Goal: Task Accomplishment & Management: Use online tool/utility

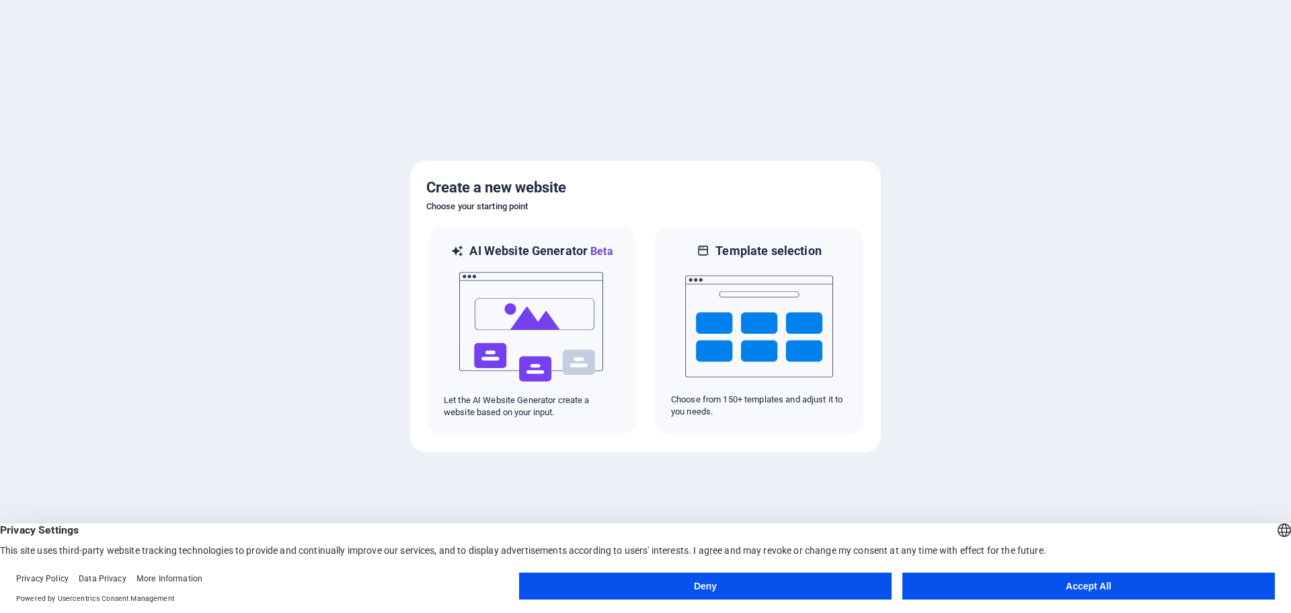
click at [1105, 589] on button "Accept All" at bounding box center [1089, 585] width 373 height 27
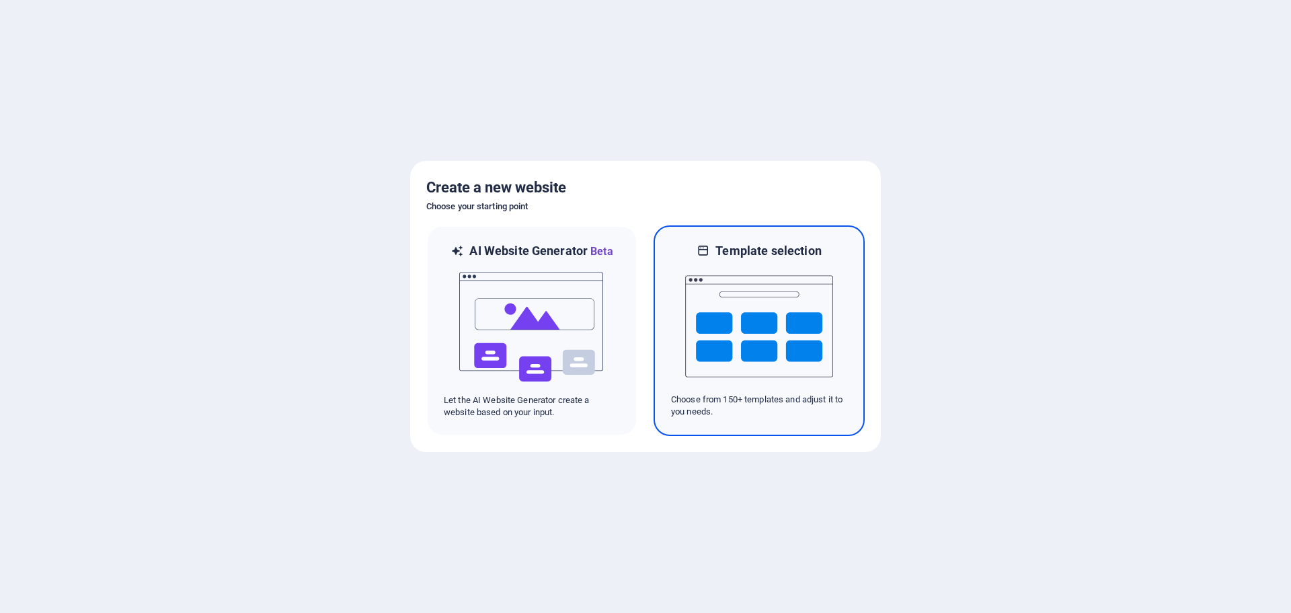
click at [714, 322] on img at bounding box center [759, 326] width 148 height 135
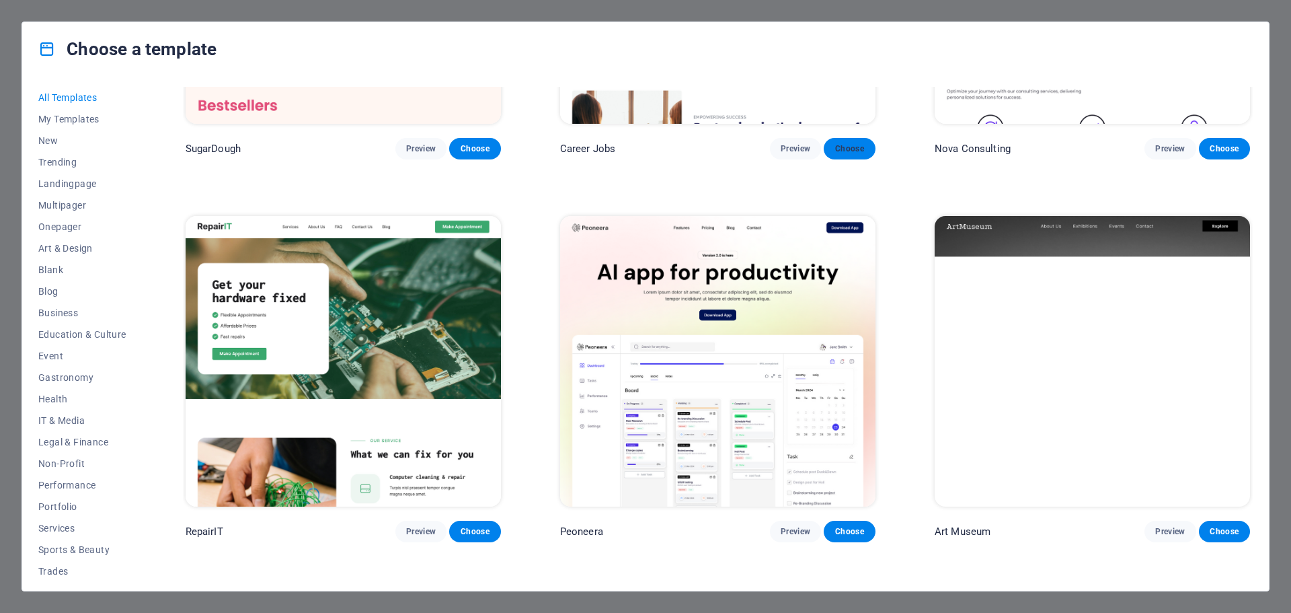
scroll to position [269, 0]
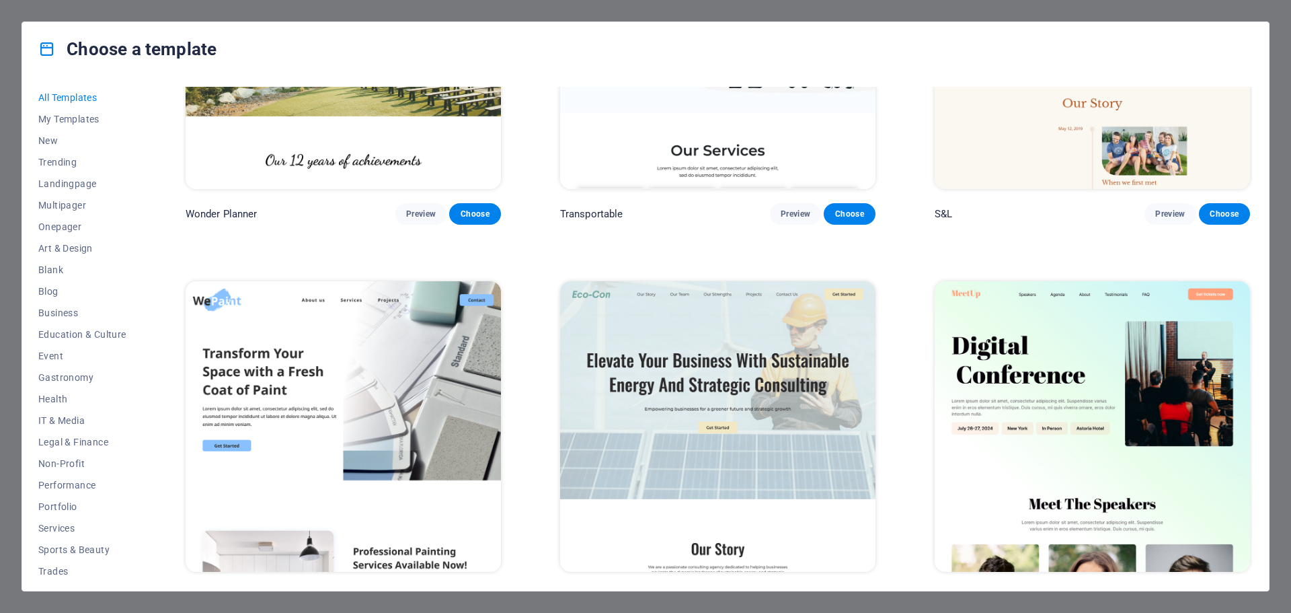
drag, startPoint x: 897, startPoint y: 372, endPoint x: 903, endPoint y: 400, distance: 28.4
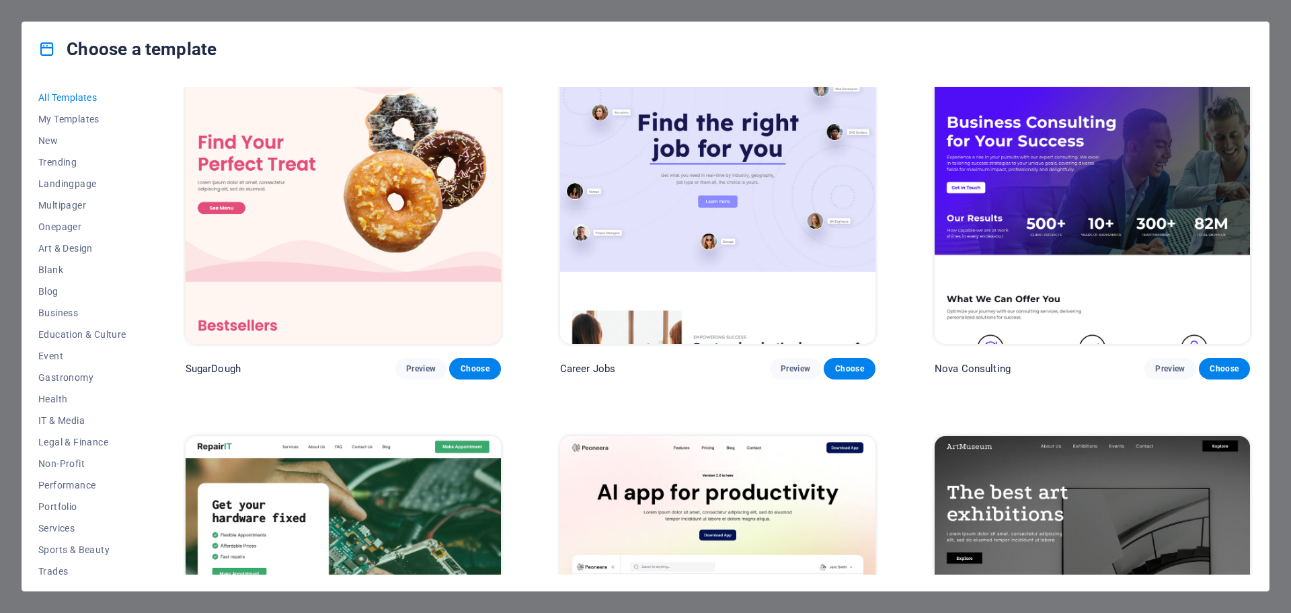
scroll to position [0, 0]
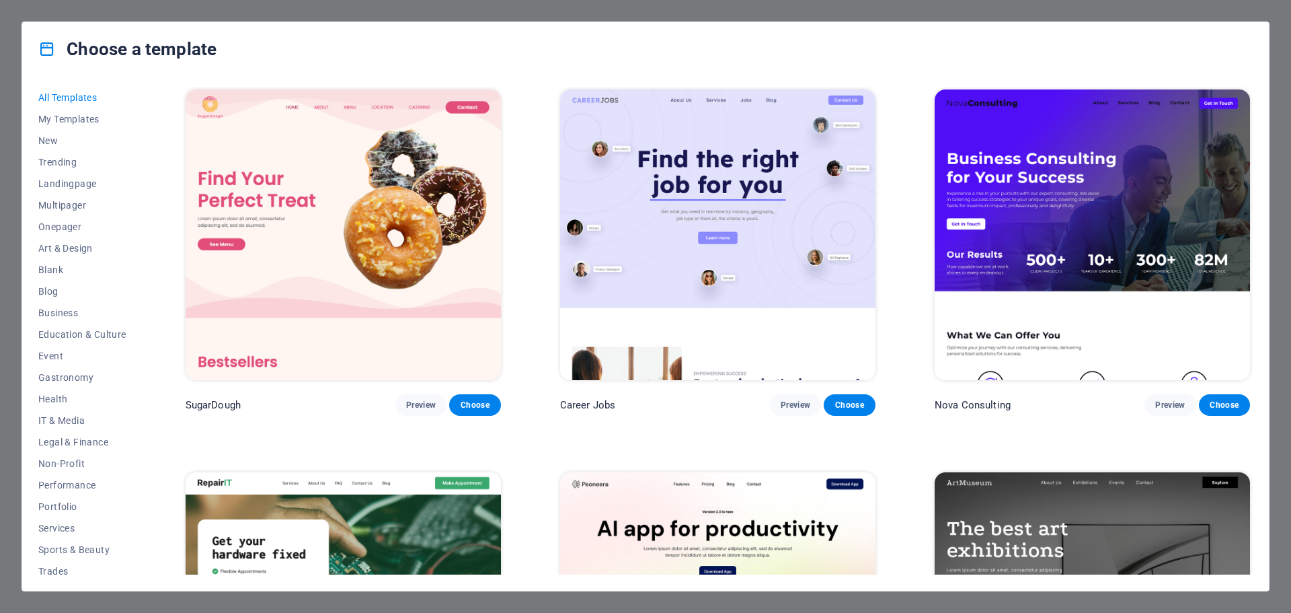
drag, startPoint x: 901, startPoint y: 404, endPoint x: 872, endPoint y: 180, distance: 225.2
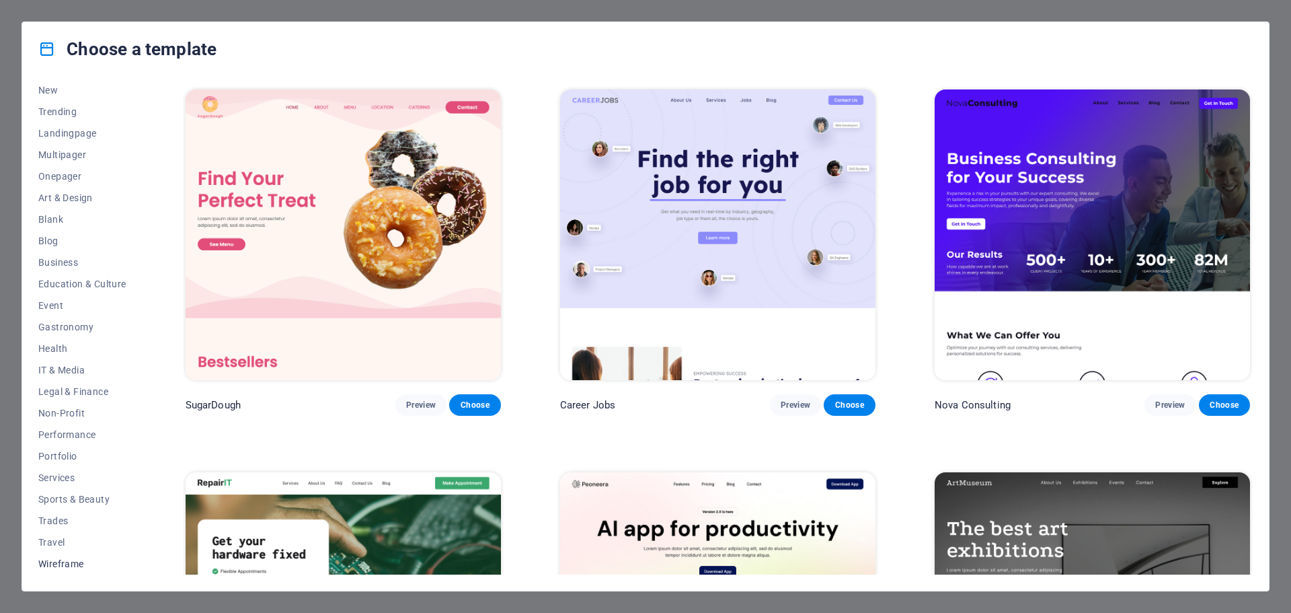
click at [79, 560] on span "Wireframe" at bounding box center [82, 563] width 88 height 11
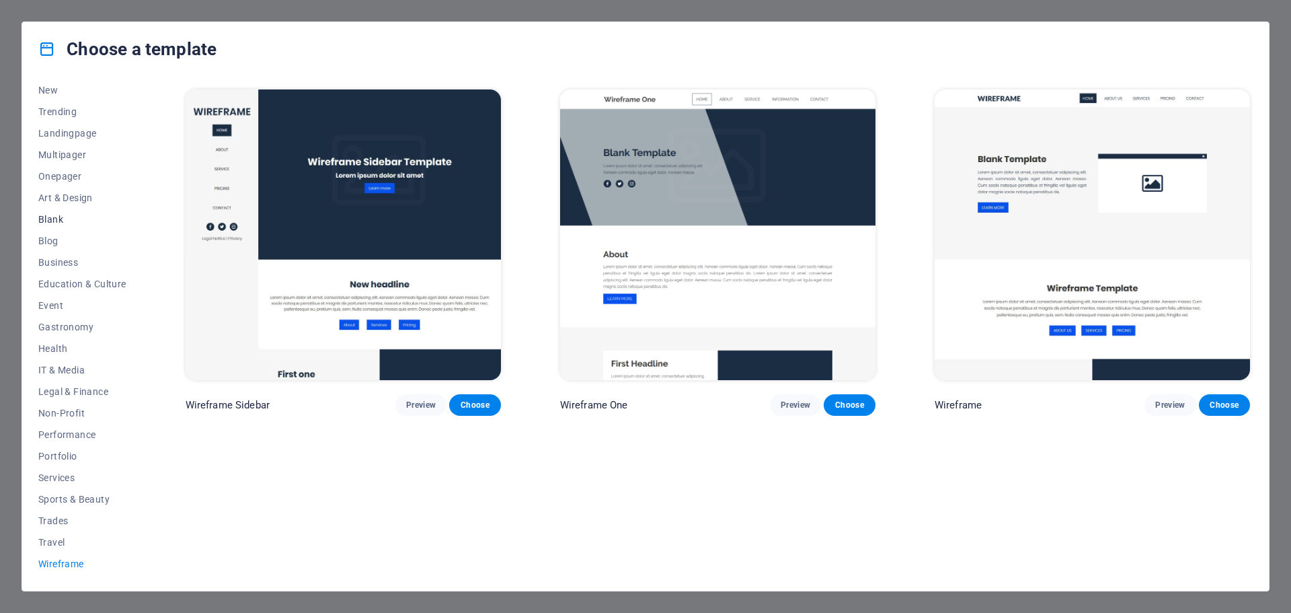
scroll to position [0, 0]
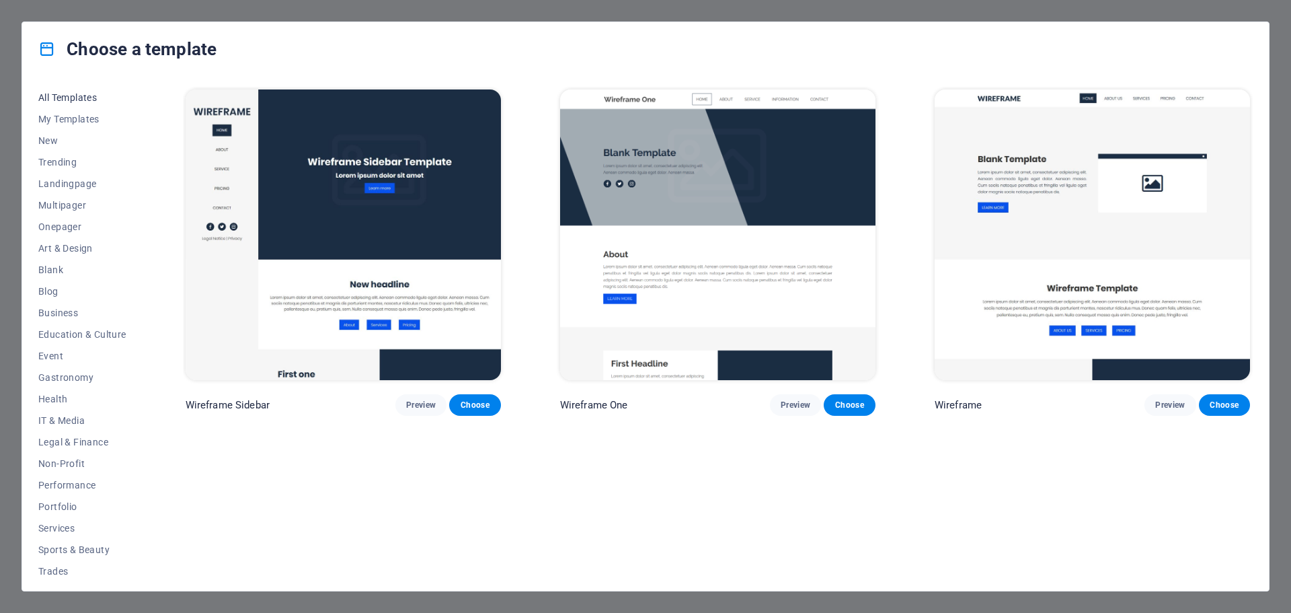
click at [60, 100] on span "All Templates" at bounding box center [82, 97] width 88 height 11
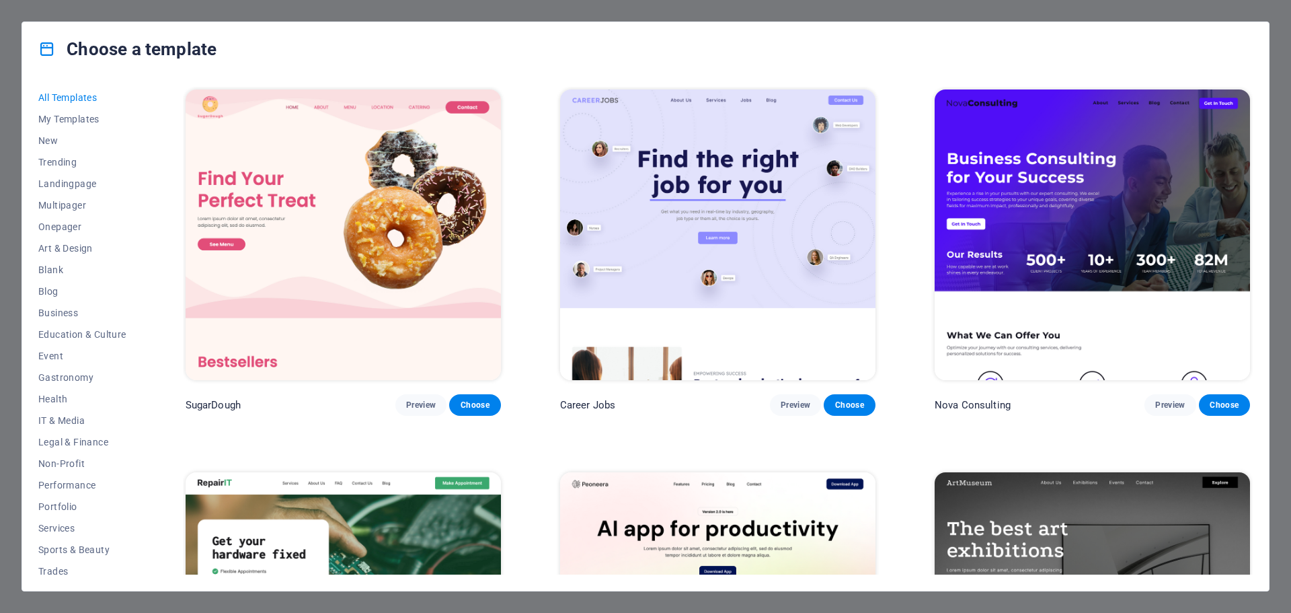
click at [659, 248] on img at bounding box center [717, 234] width 315 height 291
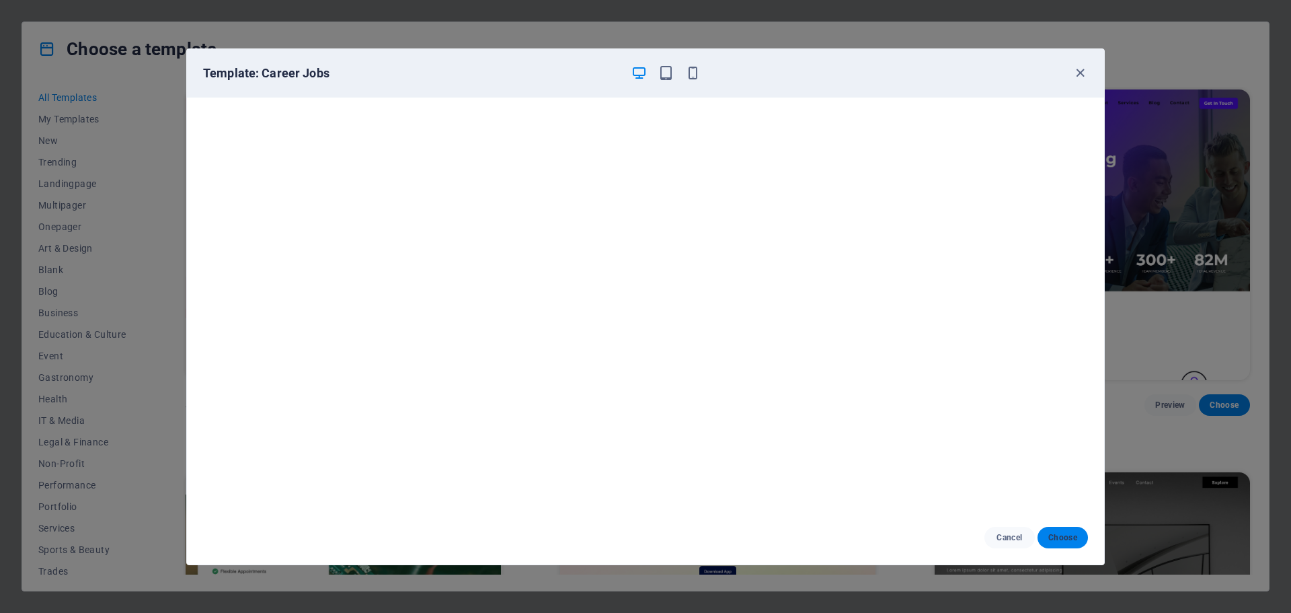
click at [1059, 533] on span "Choose" at bounding box center [1063, 537] width 29 height 11
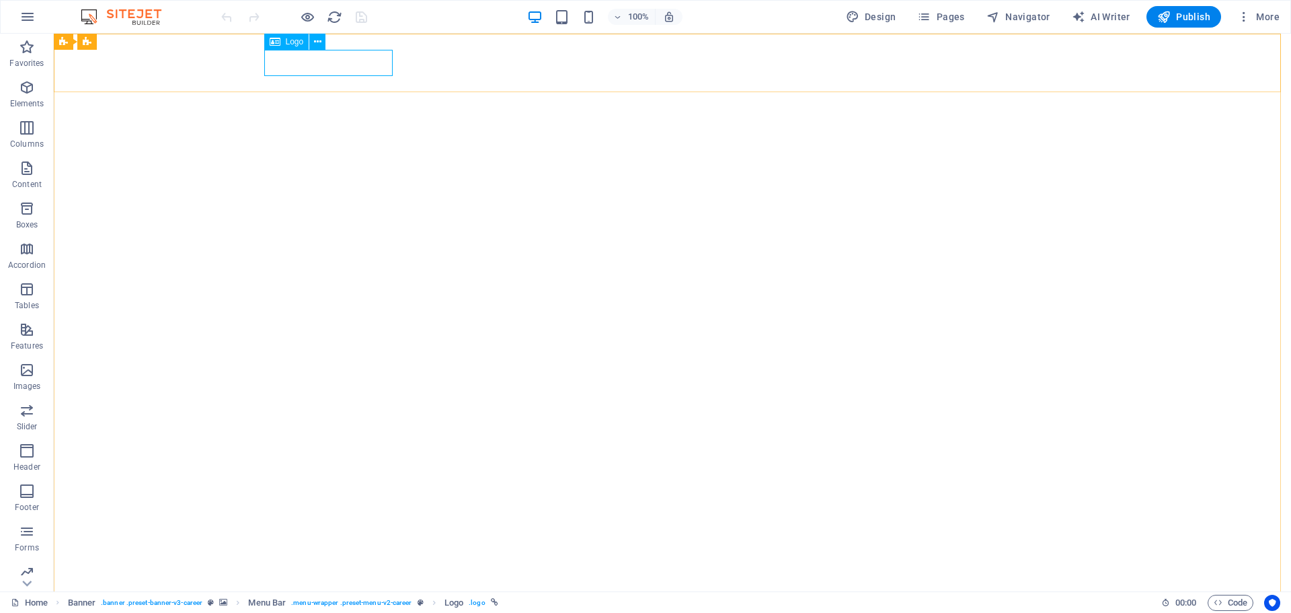
click at [291, 40] on span "Logo" at bounding box center [295, 42] width 18 height 8
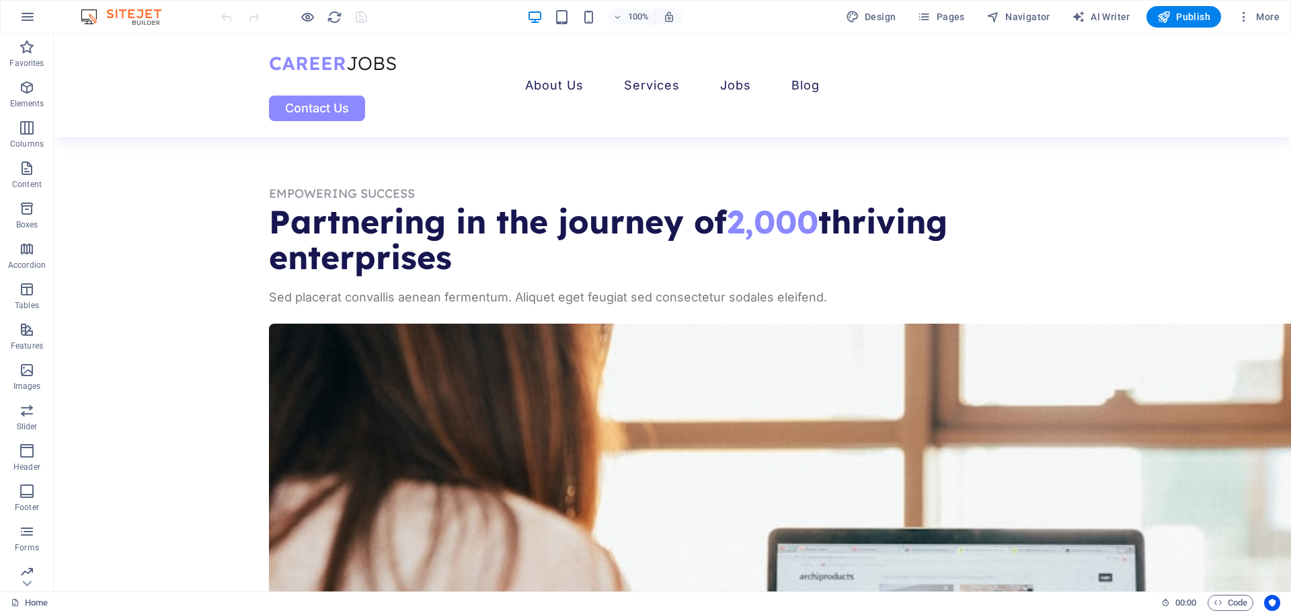
scroll to position [2892, 0]
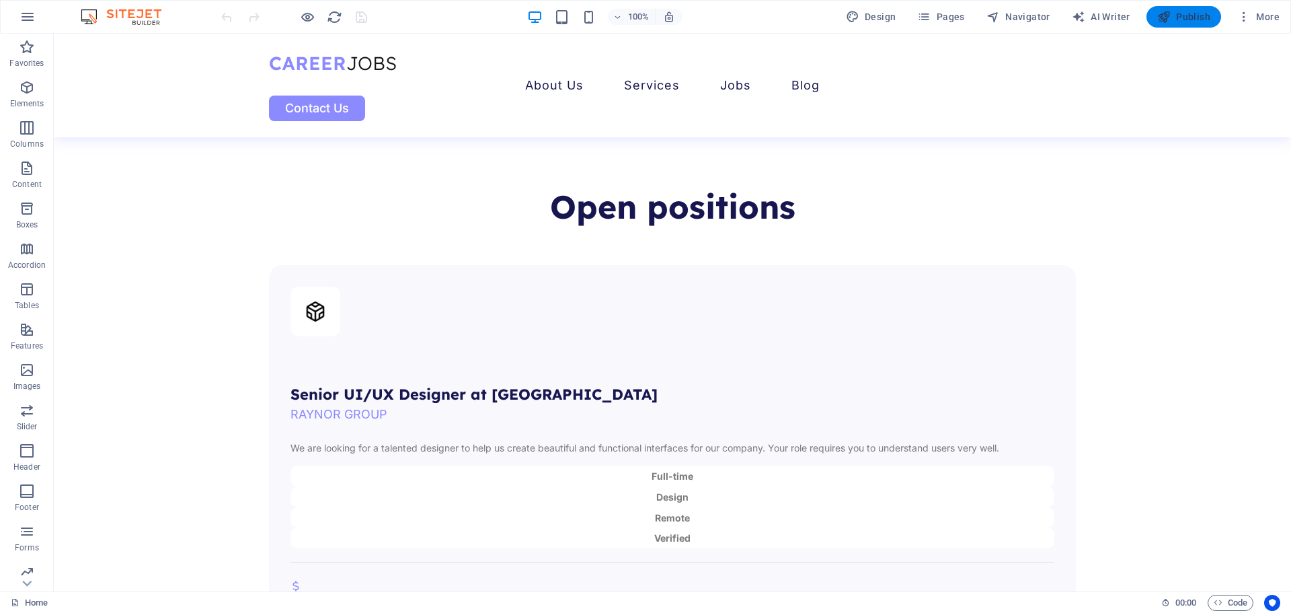
click at [1189, 15] on span "Publish" at bounding box center [1184, 16] width 53 height 13
